Goal: Use online tool/utility: Use online tool/utility

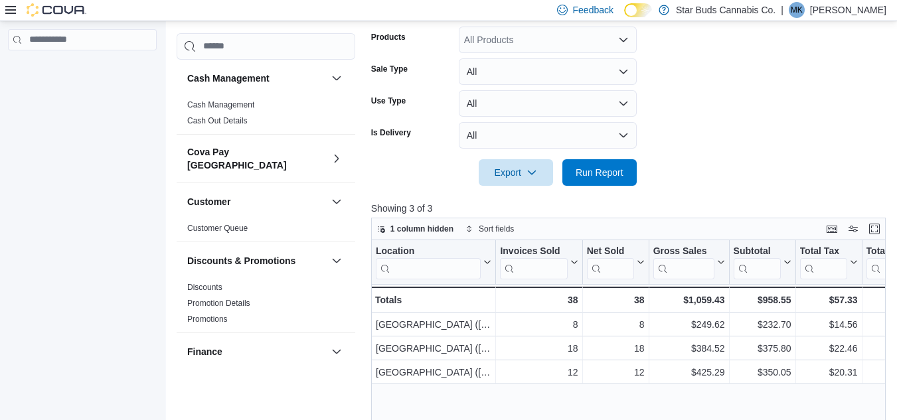
scroll to position [443, 0]
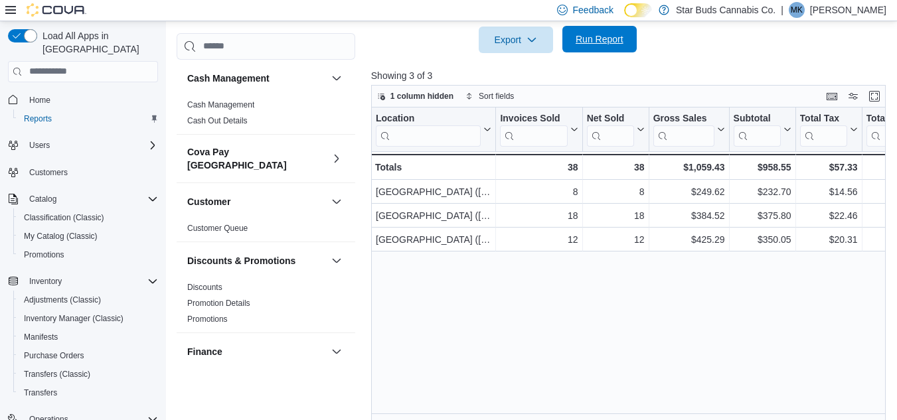
click at [613, 48] on span "Run Report" at bounding box center [599, 39] width 58 height 27
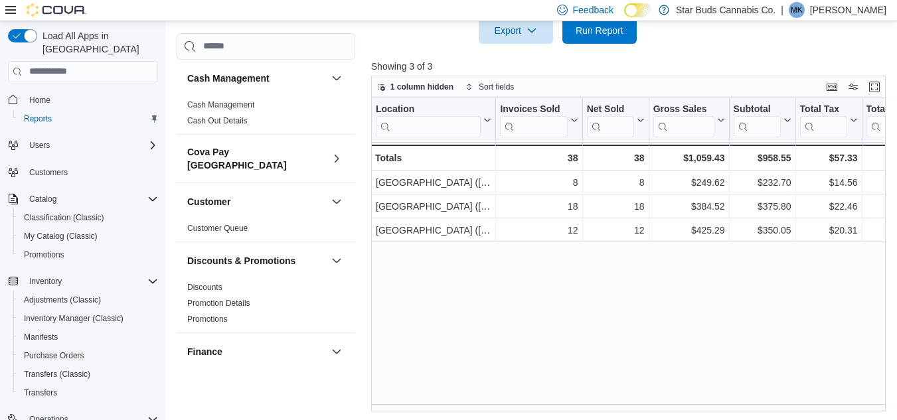
scroll to position [454, 0]
